Goal: Transaction & Acquisition: Register for event/course

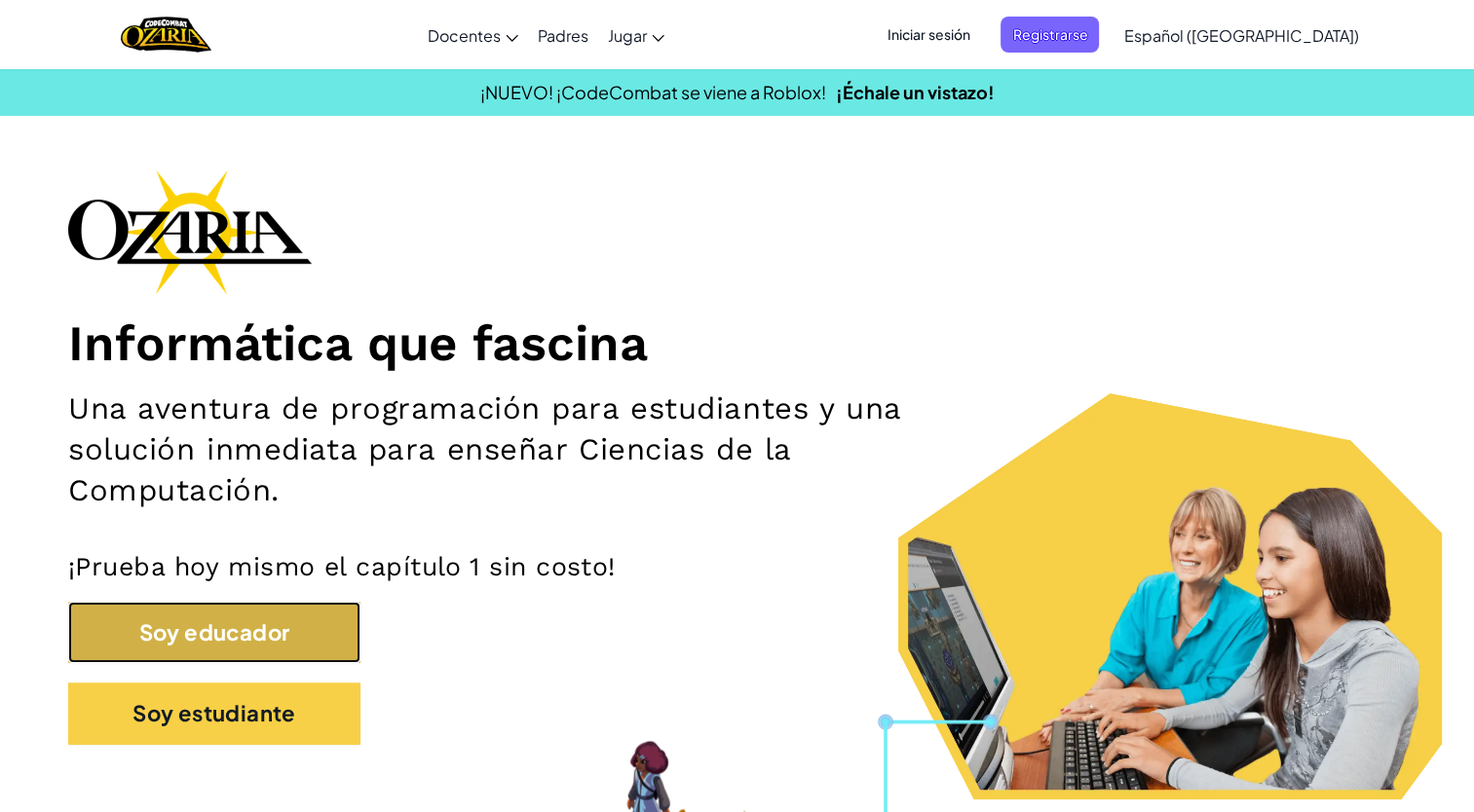
click at [167, 654] on button "Soy educador" at bounding box center [214, 633] width 292 height 61
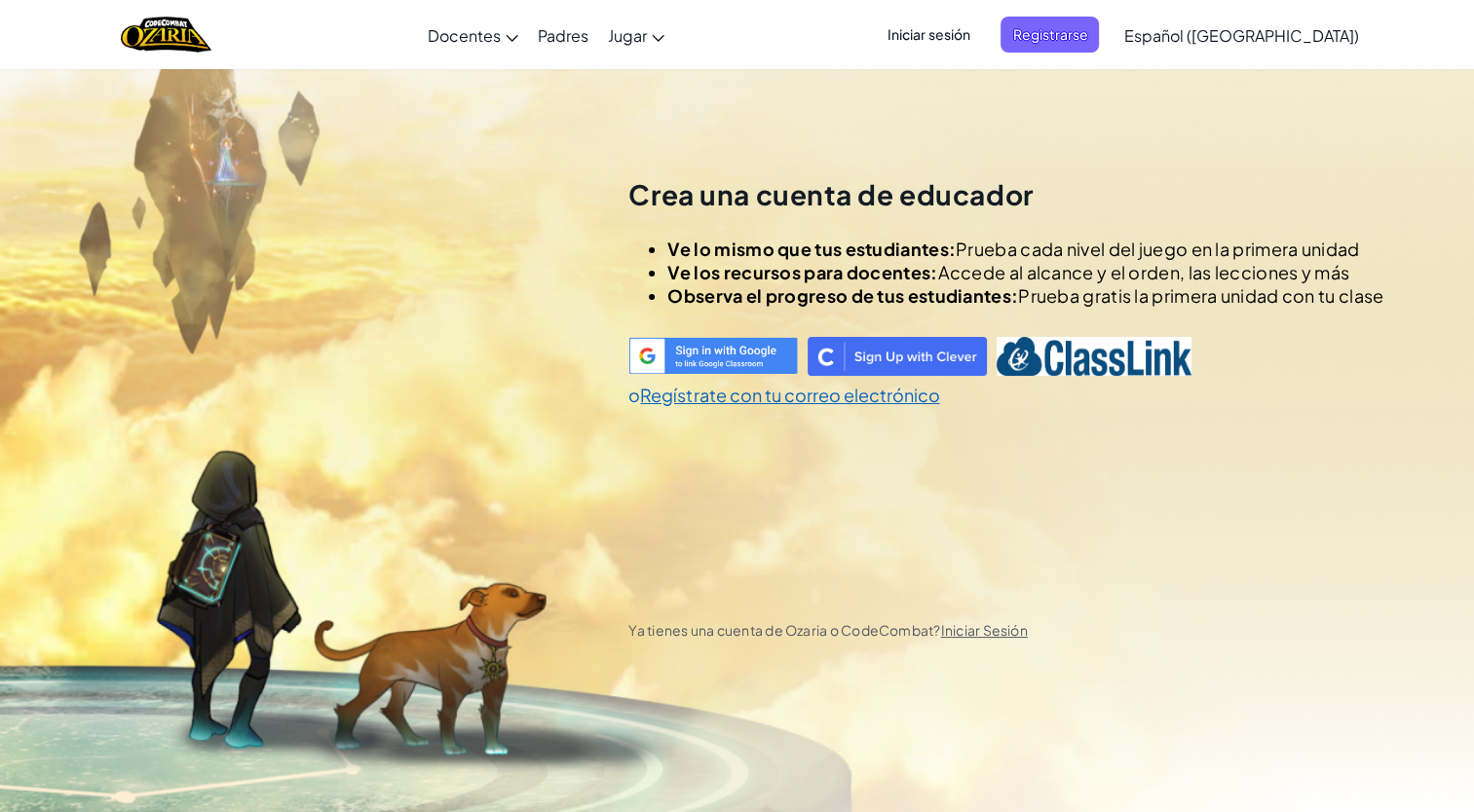
scroll to position [68, 0]
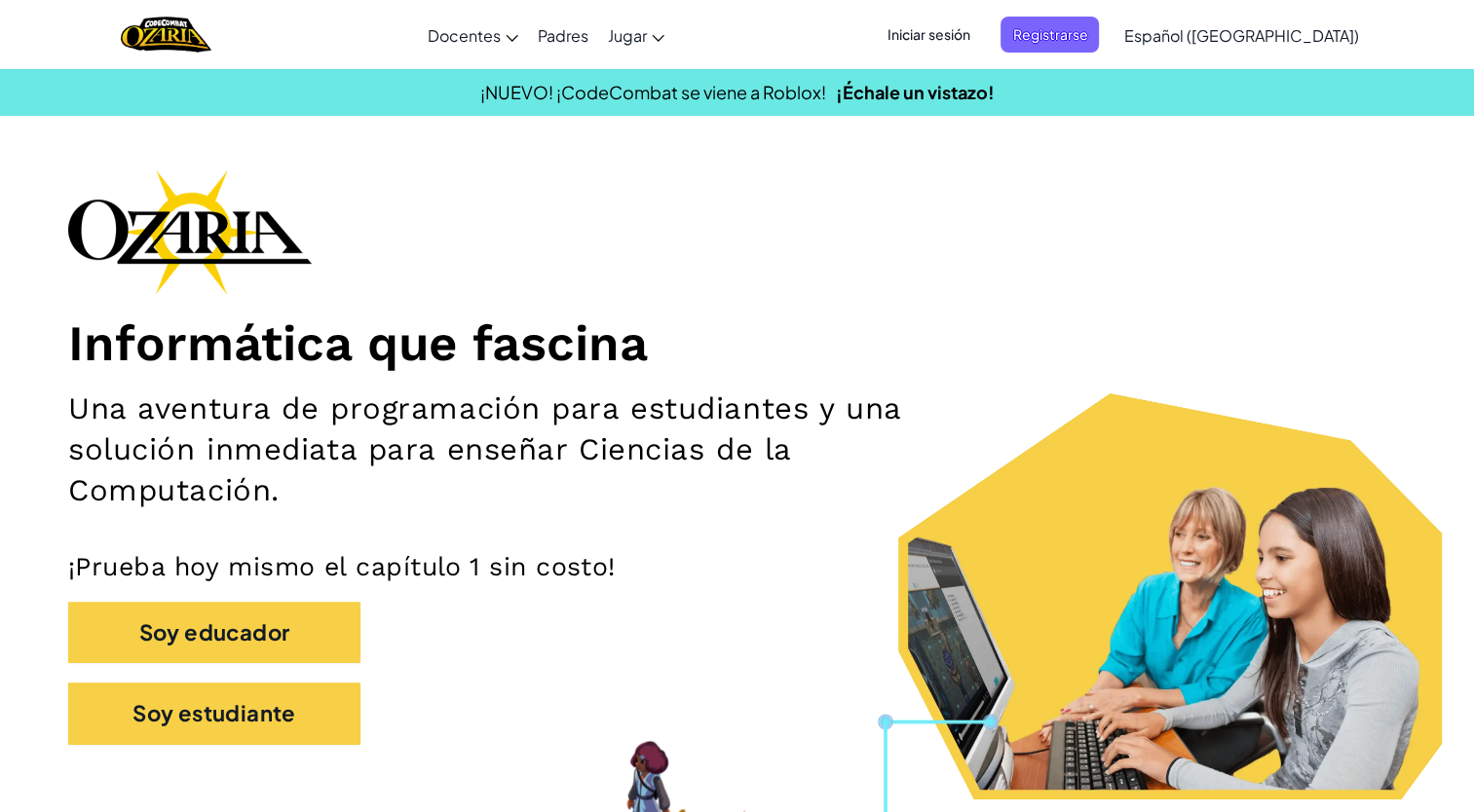
click at [981, 23] on span "Iniciar sesión" at bounding box center [928, 35] width 105 height 36
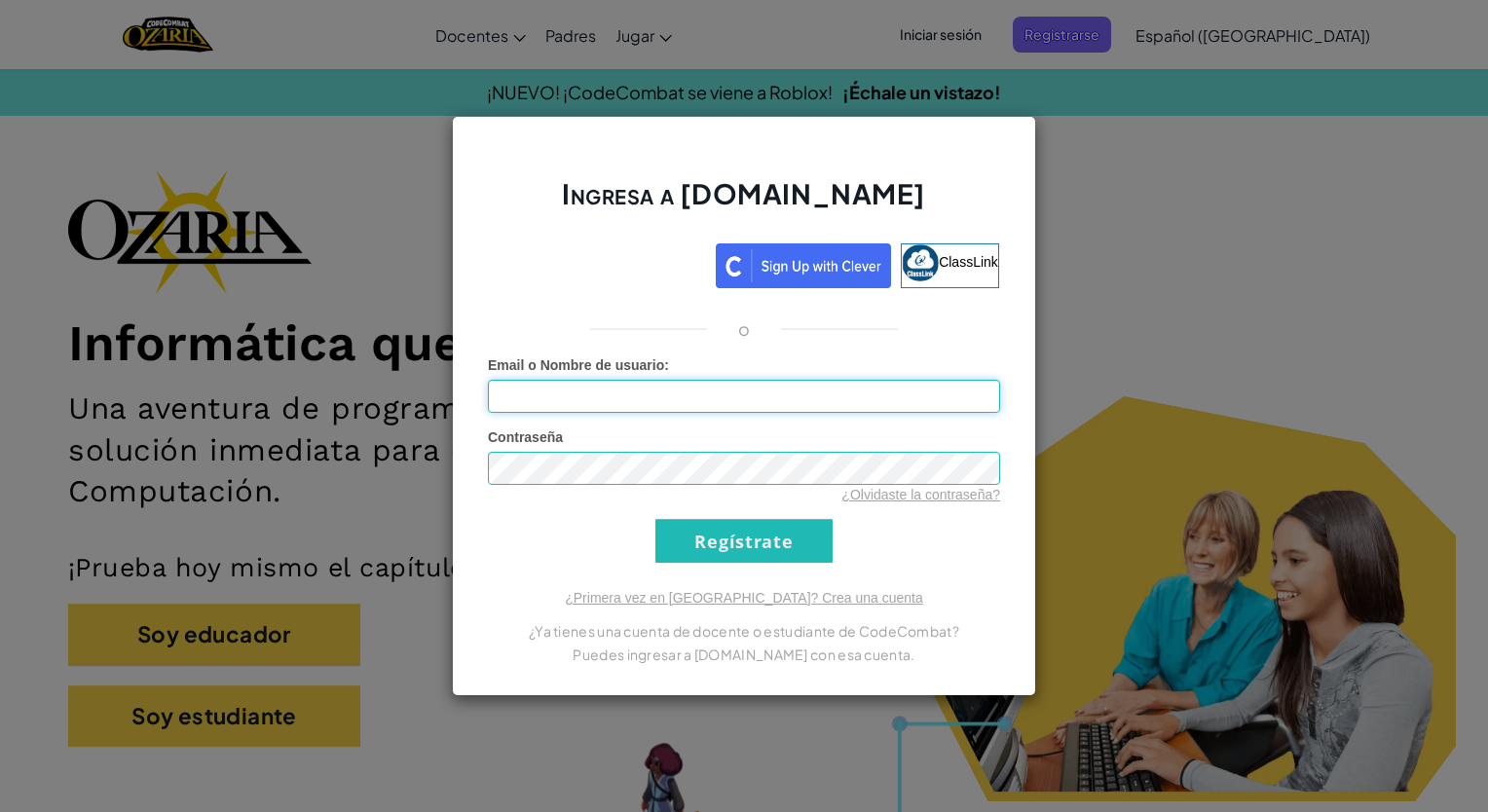
type input "[EMAIL_ADDRESS][DOMAIN_NAME]"
click at [696, 555] on input "Regístrate" at bounding box center [744, 541] width 177 height 44
